Goal: Task Accomplishment & Management: Manage account settings

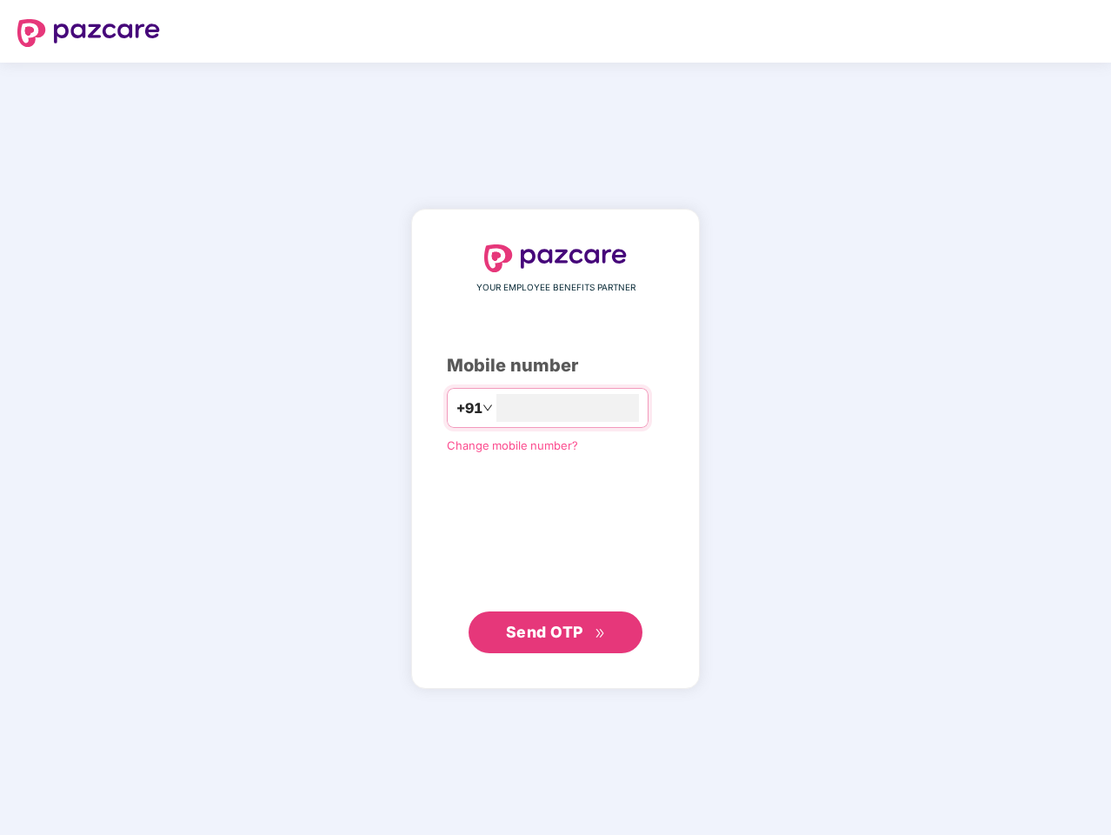
click at [556, 417] on input "number" at bounding box center [568, 408] width 143 height 28
click at [89, 33] on img at bounding box center [88, 33] width 143 height 28
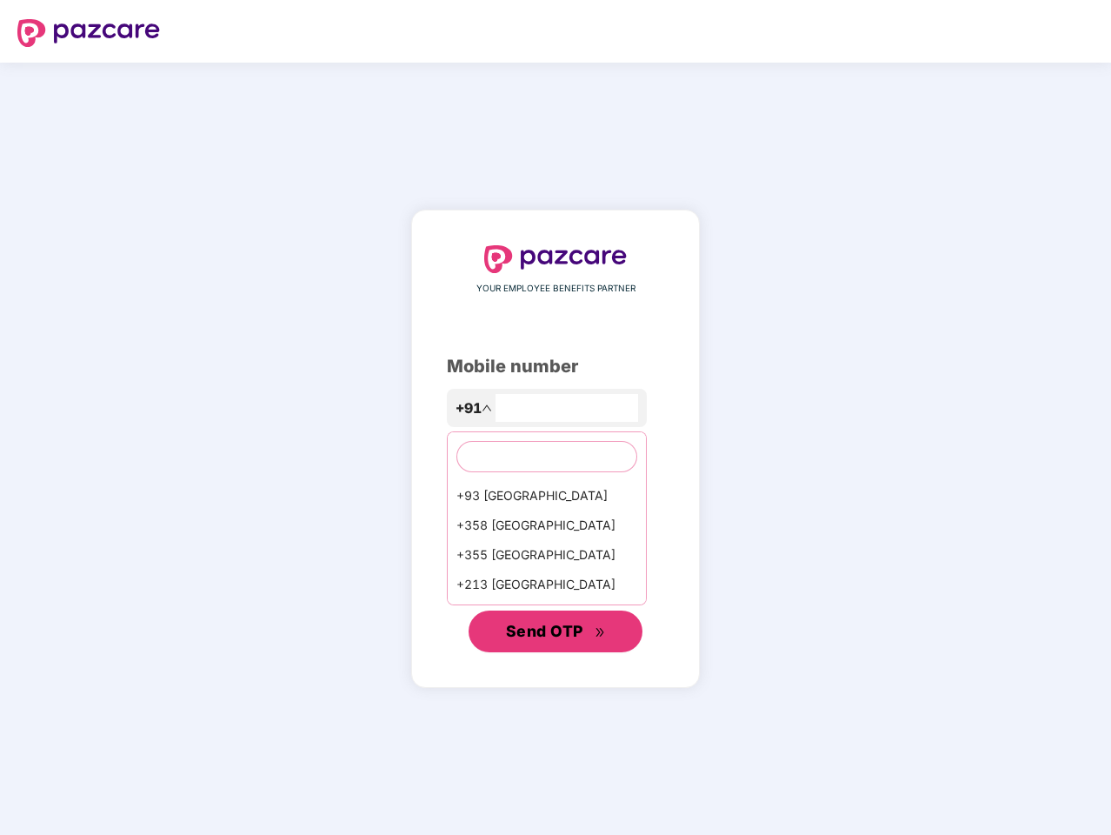
click at [556, 632] on span "Send OTP" at bounding box center [544, 631] width 77 height 18
